Goal: Task Accomplishment & Management: Use online tool/utility

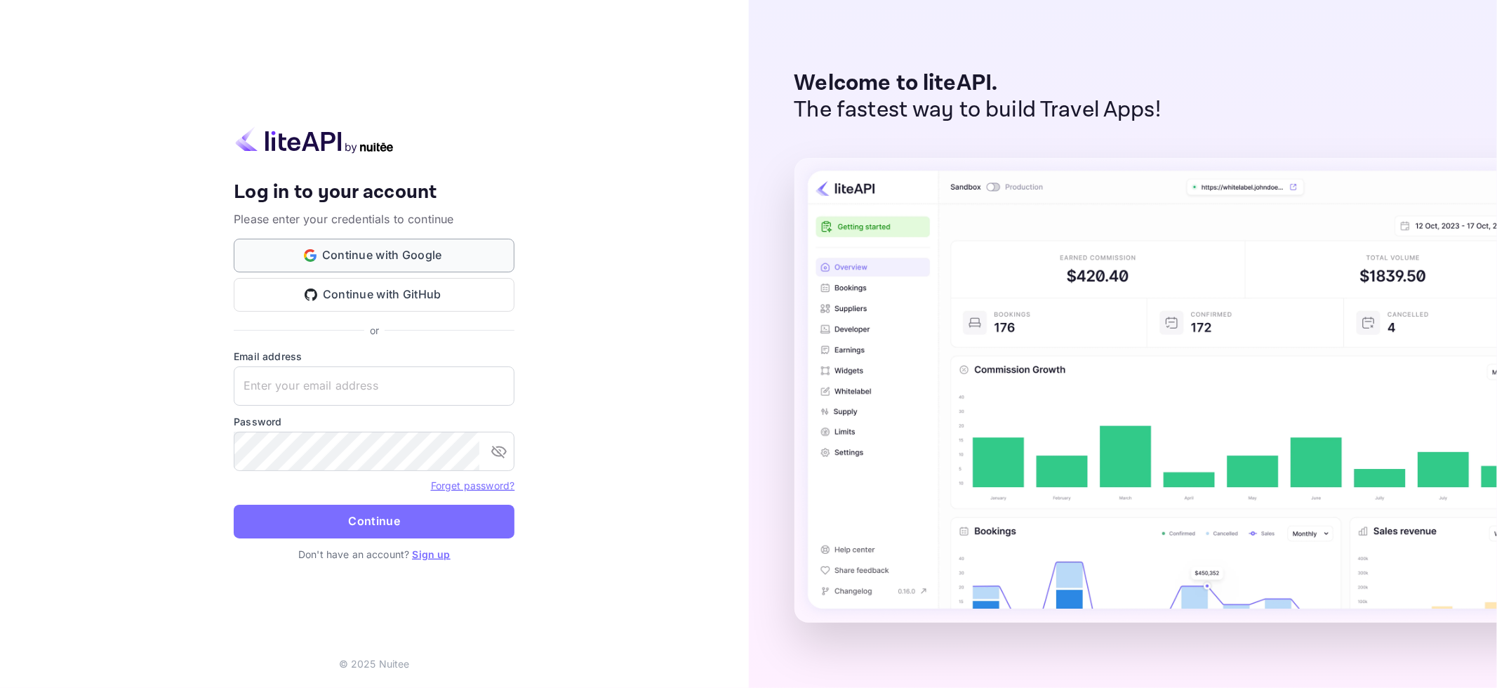
type input "[EMAIL_ADDRESS][DOMAIN_NAME]"
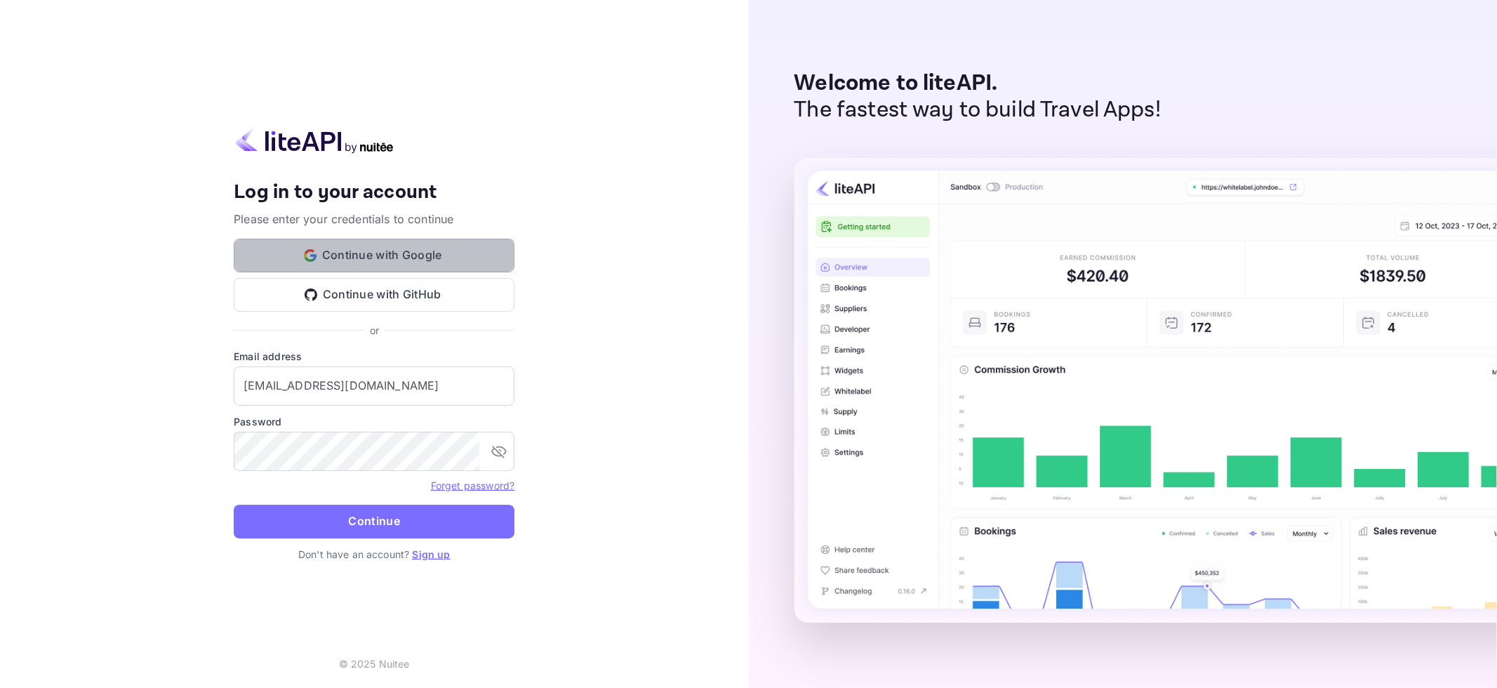
click at [469, 253] on button "Continue with Google" at bounding box center [374, 256] width 281 height 34
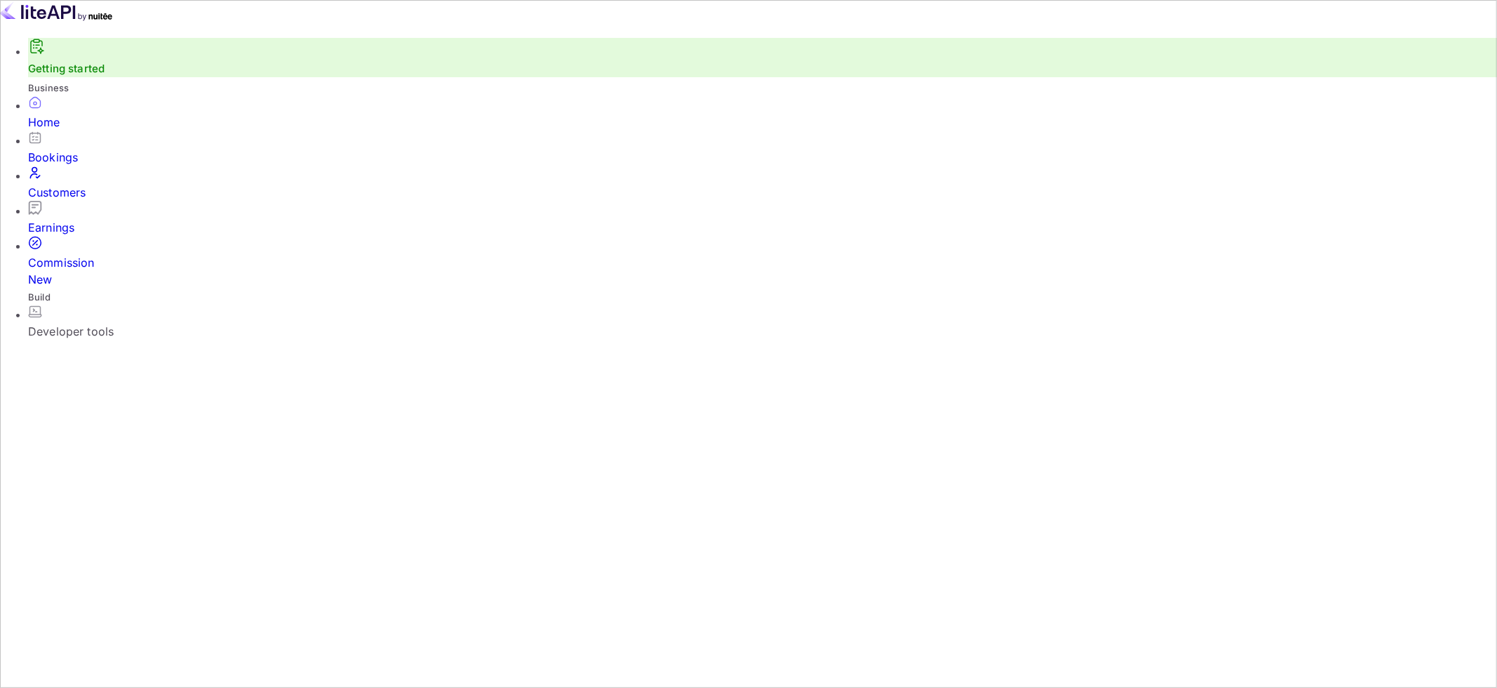
scroll to position [228, 418]
click at [115, 323] on div "Developer tools" at bounding box center [762, 331] width 1469 height 17
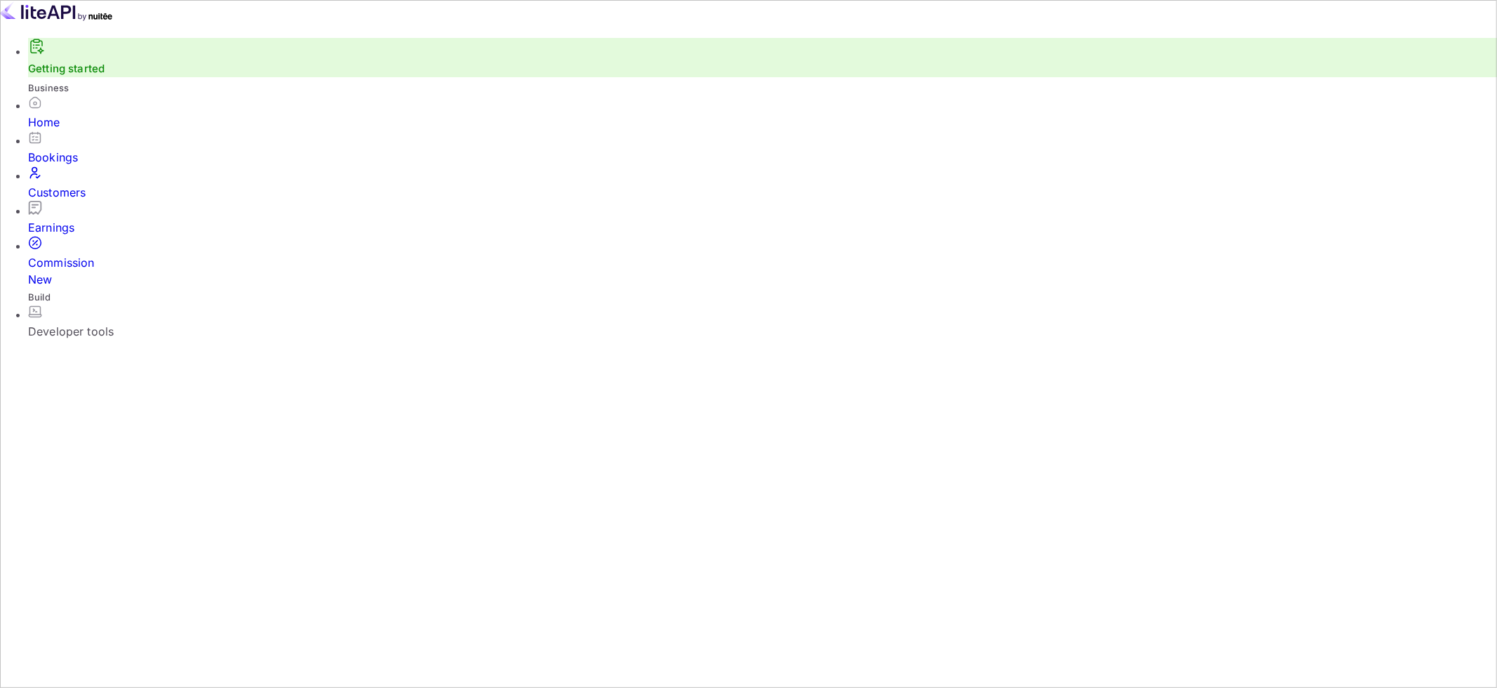
drag, startPoint x: 199, startPoint y: 53, endPoint x: 528, endPoint y: 370, distance: 456.6
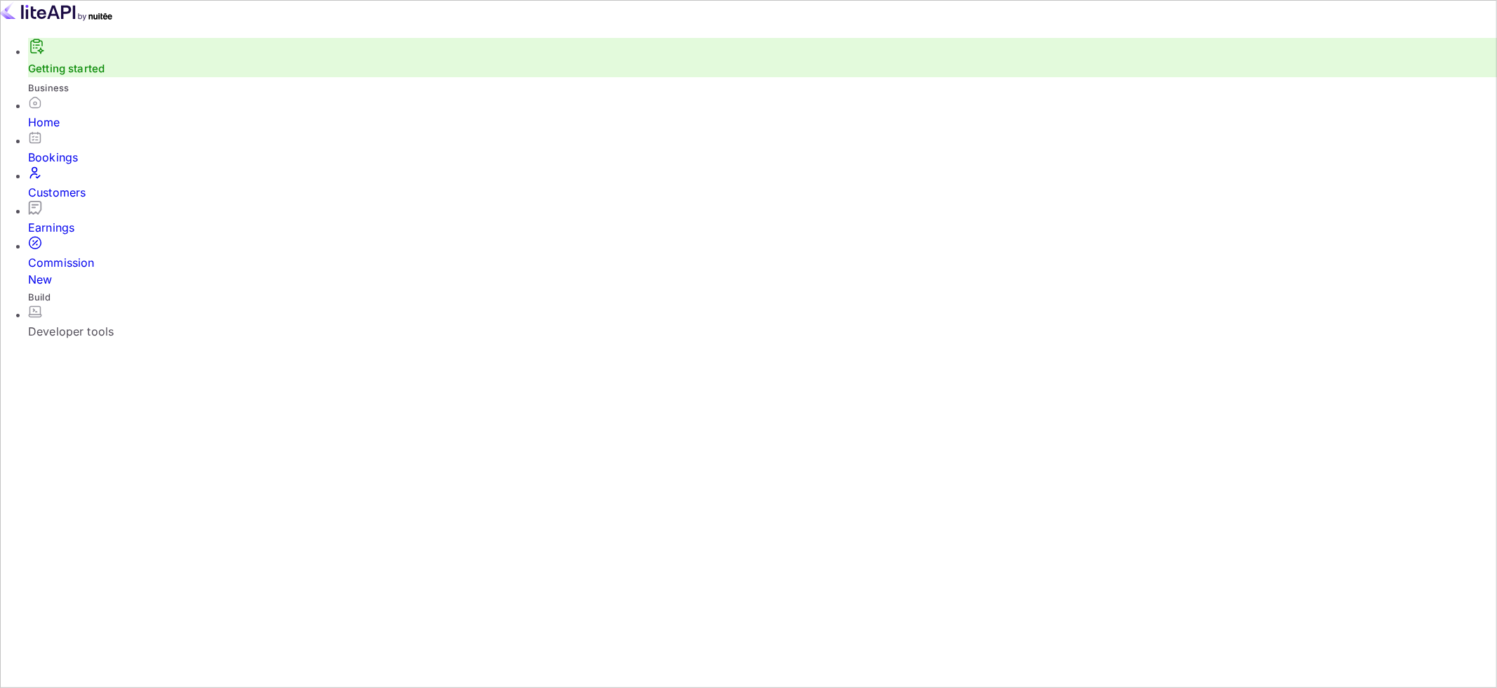
drag, startPoint x: 1238, startPoint y: 467, endPoint x: 1114, endPoint y: 484, distance: 125.4
